Goal: Entertainment & Leisure: Consume media (video, audio)

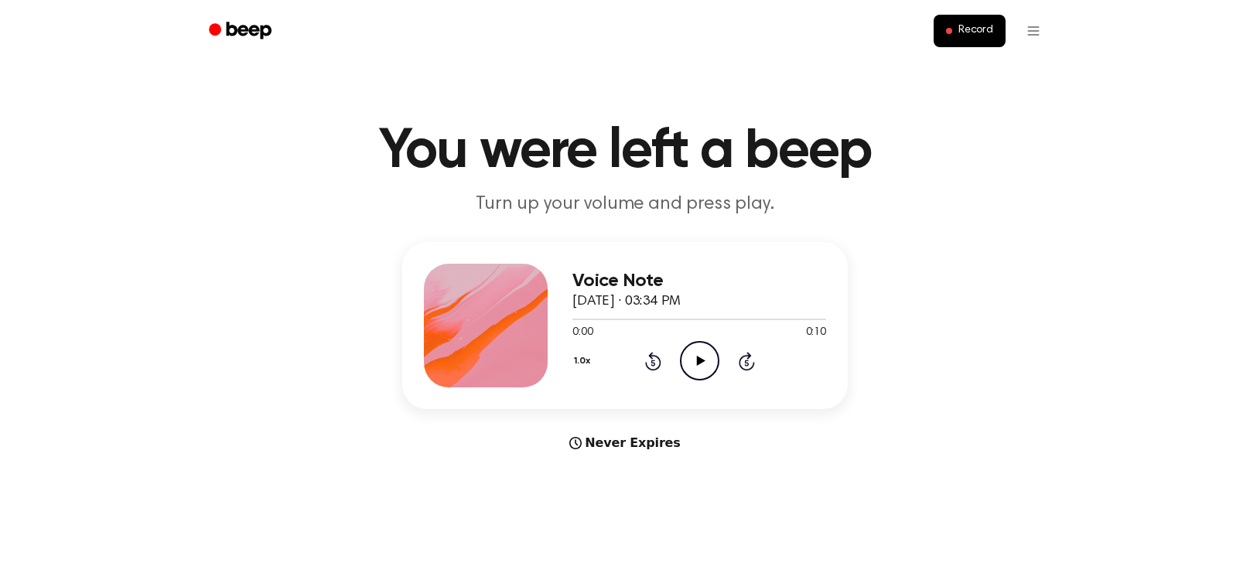
click at [704, 358] on icon "Play Audio" at bounding box center [699, 360] width 39 height 39
click at [692, 366] on icon "Play Audio" at bounding box center [699, 360] width 39 height 39
click at [704, 363] on icon "Play Audio" at bounding box center [699, 360] width 39 height 39
click at [699, 382] on div "Voice Note October 3, 2023 · 03:34 PM 0:00 0:10 Your browser does not support t…" at bounding box center [699, 326] width 254 height 124
click at [697, 353] on icon "Play Audio" at bounding box center [699, 360] width 39 height 39
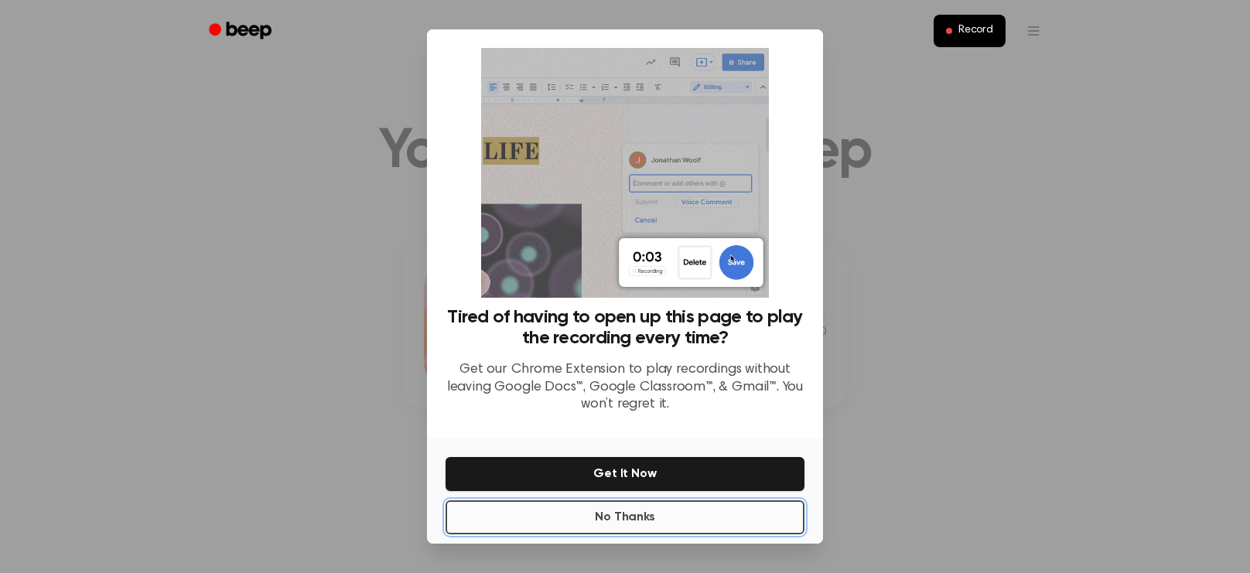
click at [749, 515] on button "No Thanks" at bounding box center [624, 517] width 359 height 34
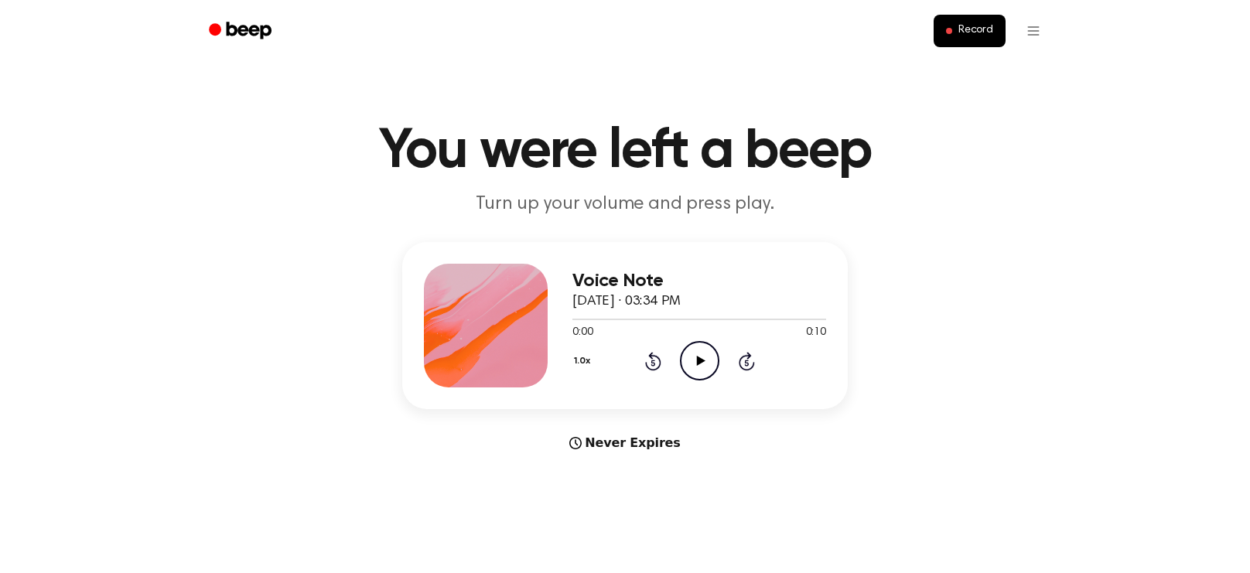
click at [689, 361] on icon "Play Audio" at bounding box center [699, 360] width 39 height 39
click at [697, 365] on icon at bounding box center [700, 361] width 9 height 10
click at [698, 360] on icon at bounding box center [700, 361] width 9 height 10
